Goal: Task Accomplishment & Management: Use online tool/utility

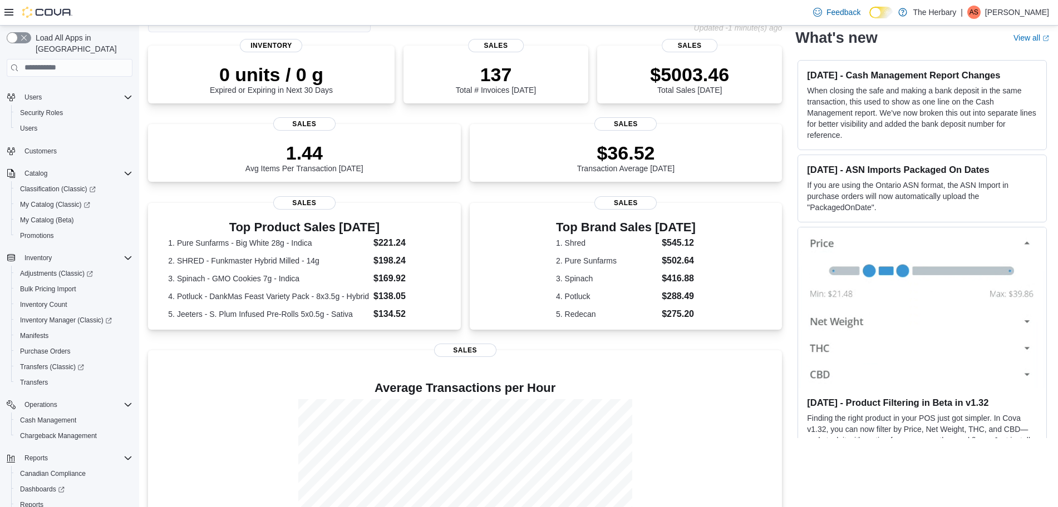
scroll to position [67, 0]
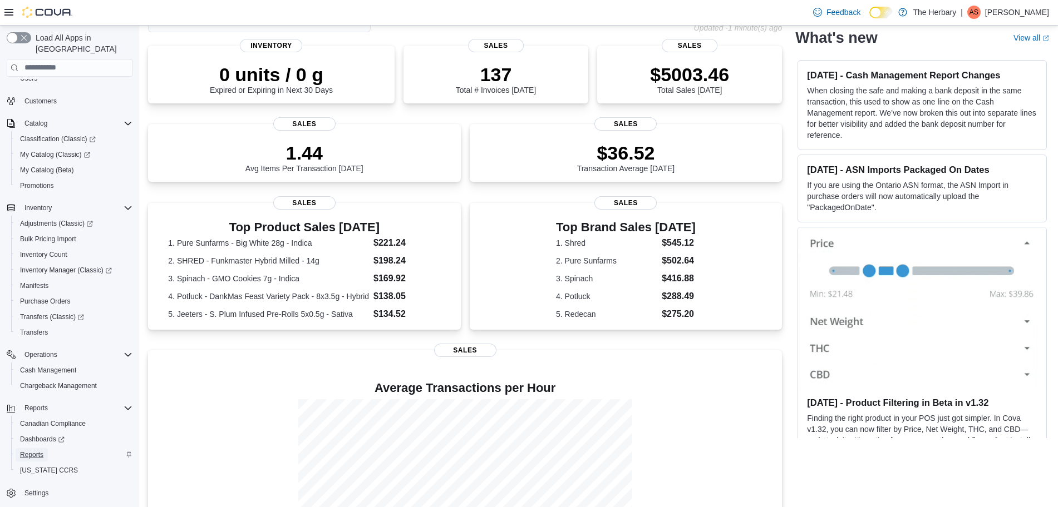
click at [32, 451] on span "Reports" at bounding box center [31, 455] width 23 height 9
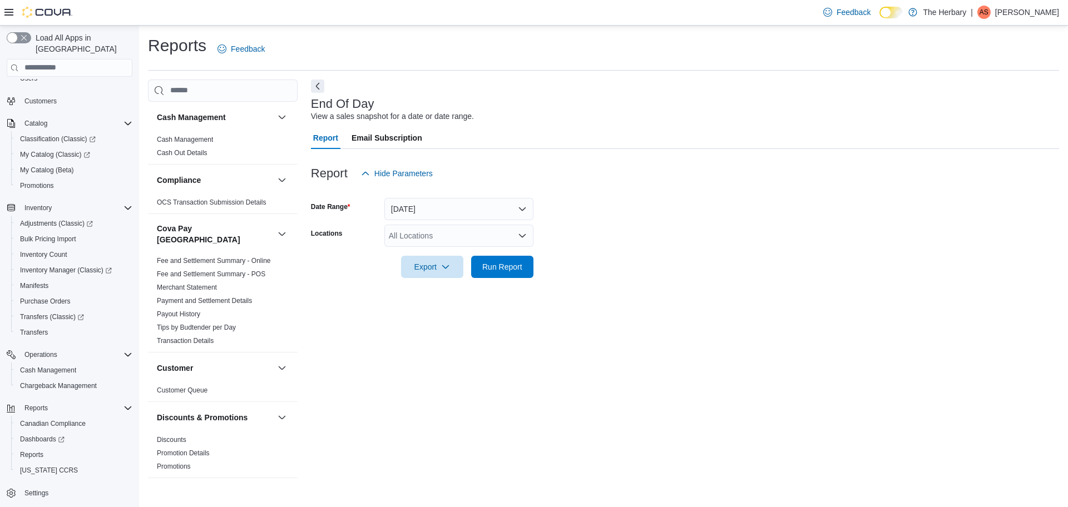
click at [413, 232] on div "All Locations" at bounding box center [458, 236] width 149 height 22
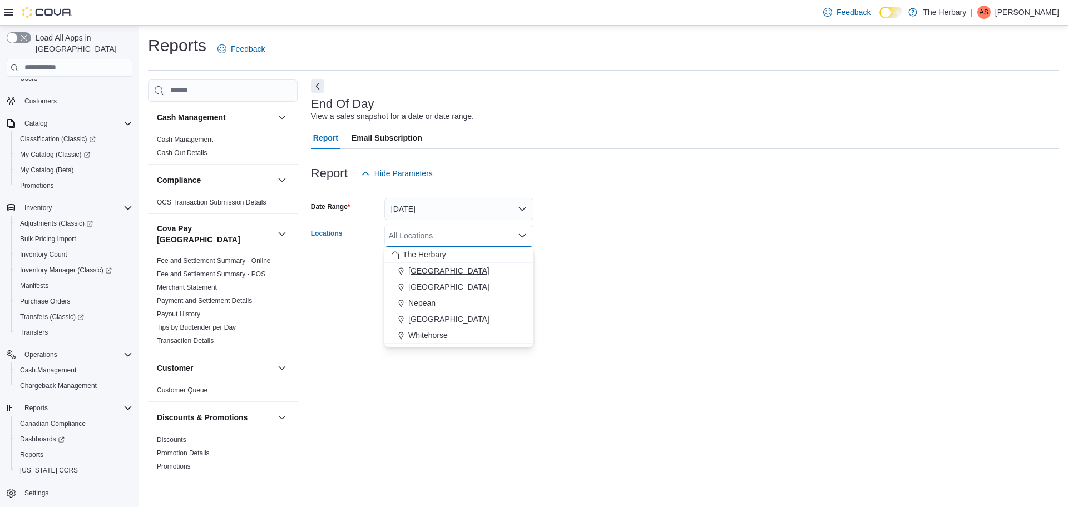
click at [417, 269] on span "[GEOGRAPHIC_DATA]" at bounding box center [448, 270] width 81 height 11
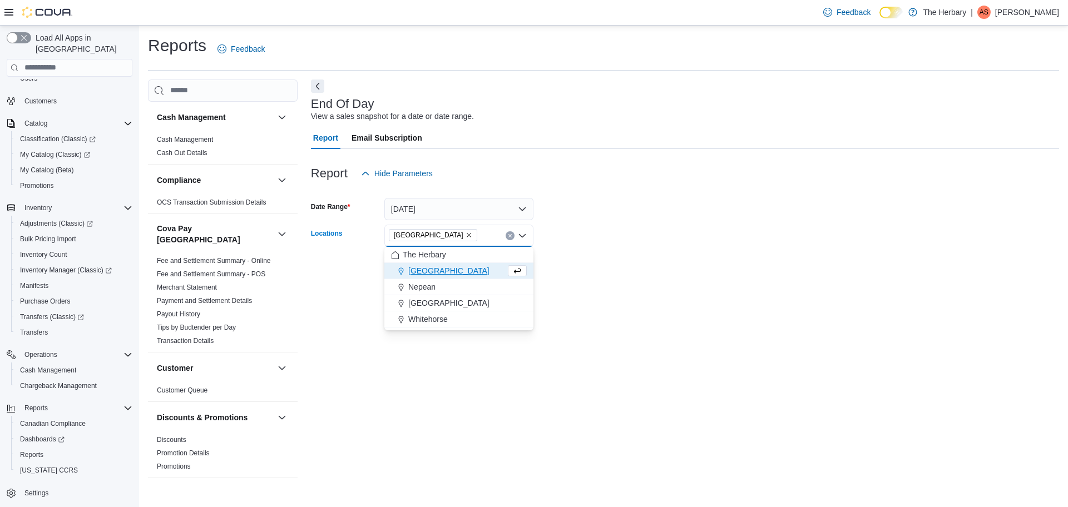
click at [621, 253] on div at bounding box center [685, 251] width 748 height 9
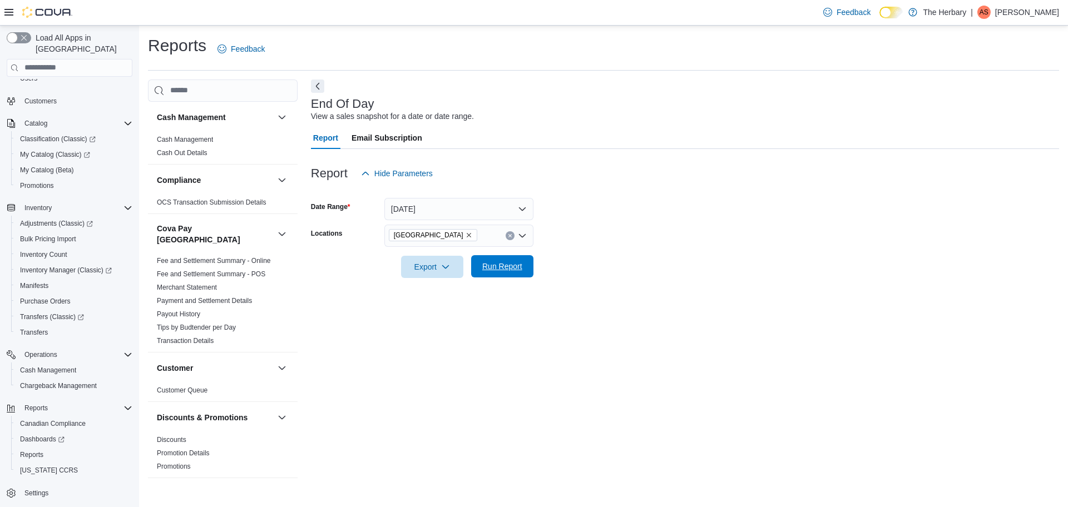
click at [525, 268] on span "Run Report" at bounding box center [502, 266] width 49 height 22
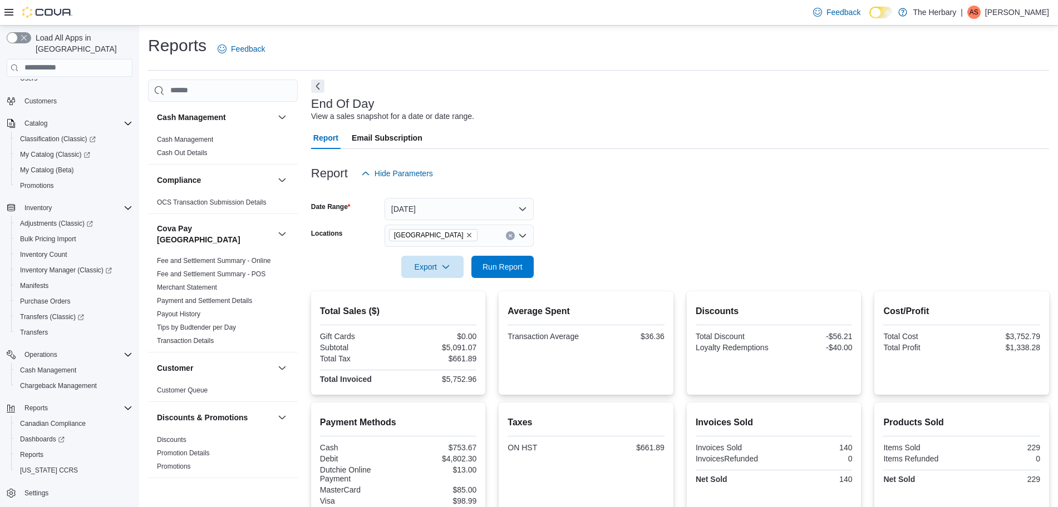
scroll to position [159, 0]
